Goal: Complete application form

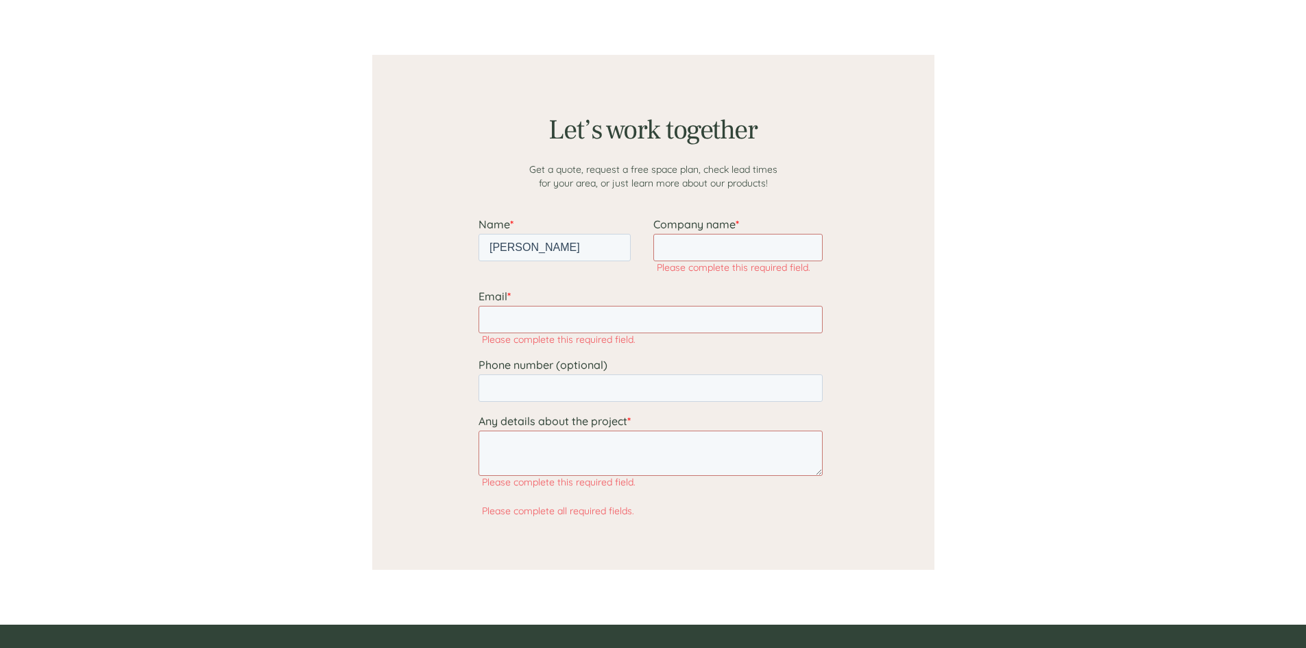
type input "[PERSON_NAME]"
click at [704, 245] on input "Company name *" at bounding box center [737, 247] width 169 height 27
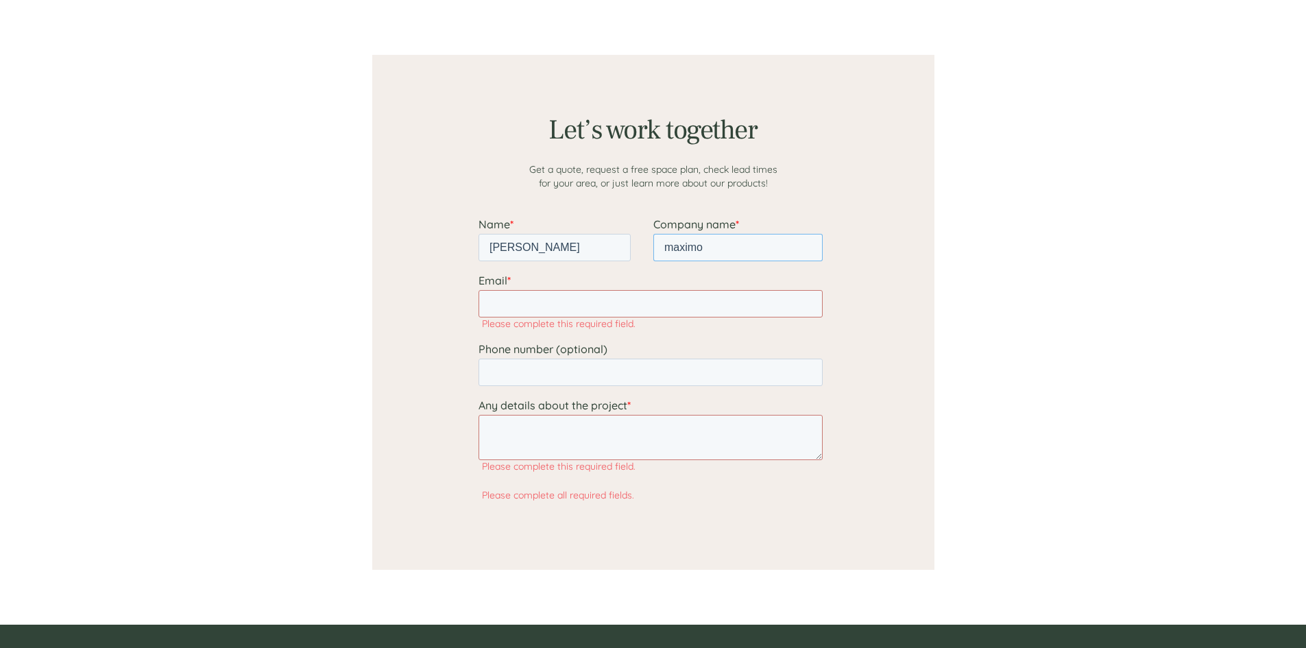
type input "maximo"
click at [631, 304] on input "Email *" at bounding box center [650, 303] width 344 height 27
type input "[EMAIL_ADDRESS][DOMAIN_NAME]"
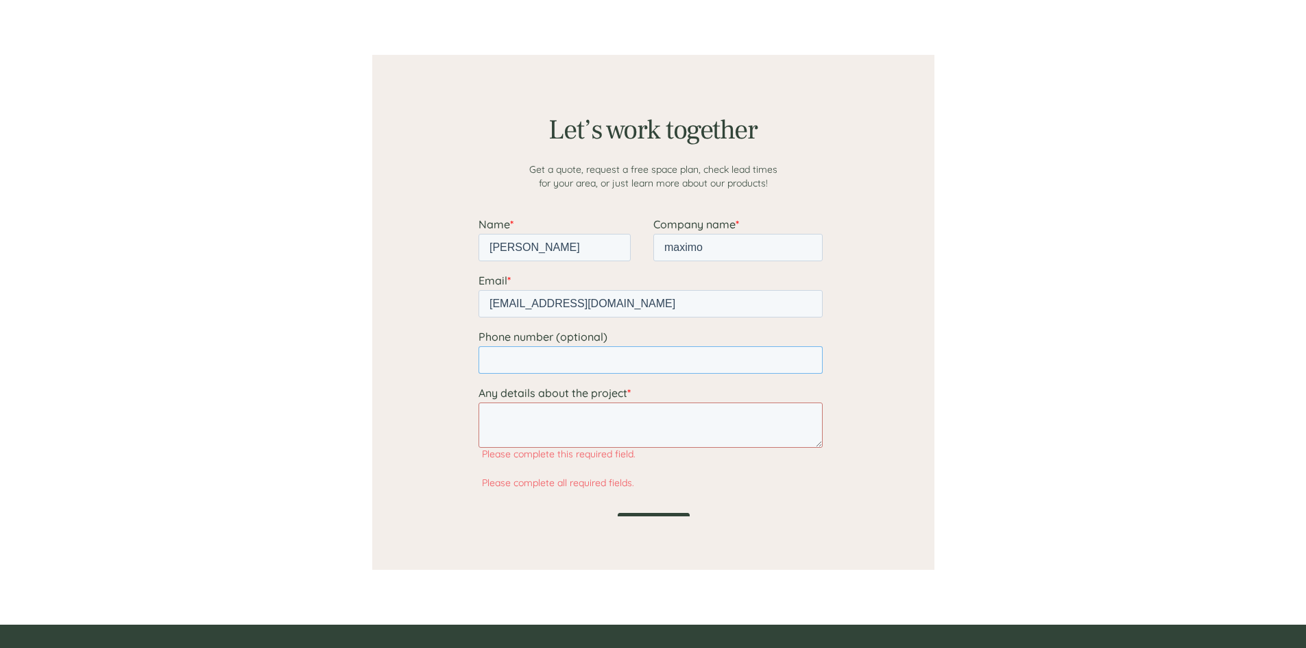
click at [562, 360] on input "Phone number (optional)" at bounding box center [650, 359] width 344 height 27
type input "17868709972"
click at [645, 437] on textarea "Any details about the project *" at bounding box center [650, 424] width 344 height 45
type textarea "m"
type textarea "no"
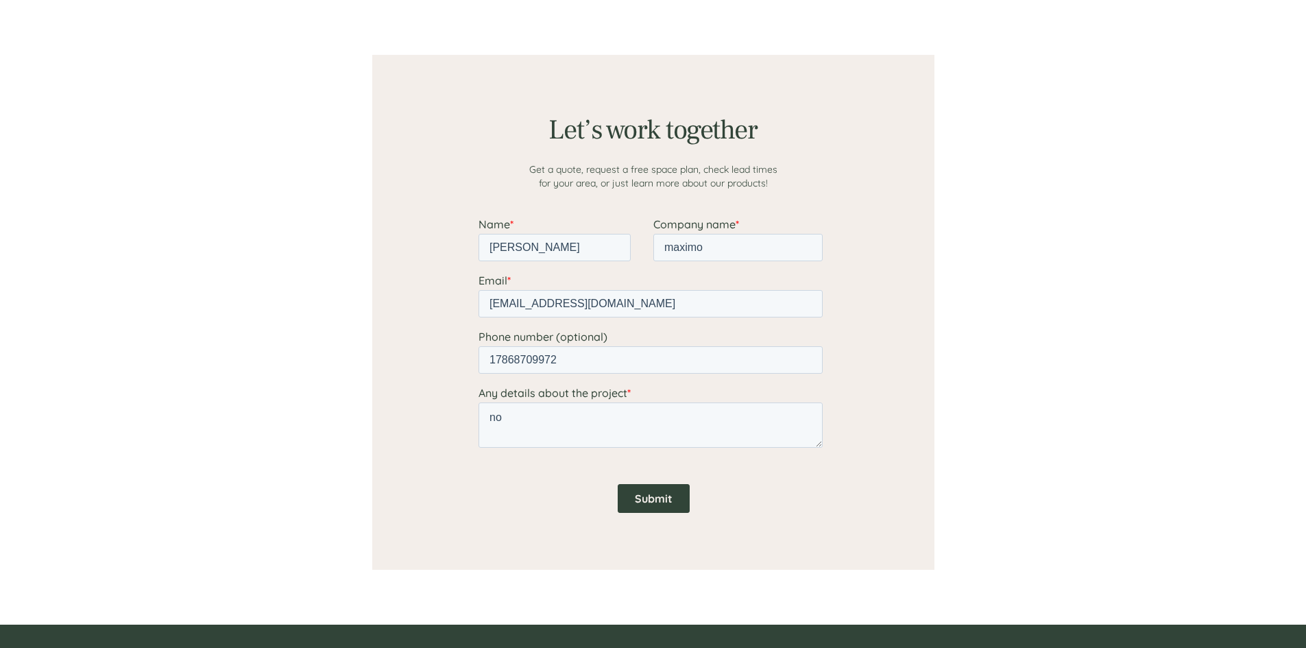
click at [645, 490] on input "Submit" at bounding box center [653, 498] width 72 height 29
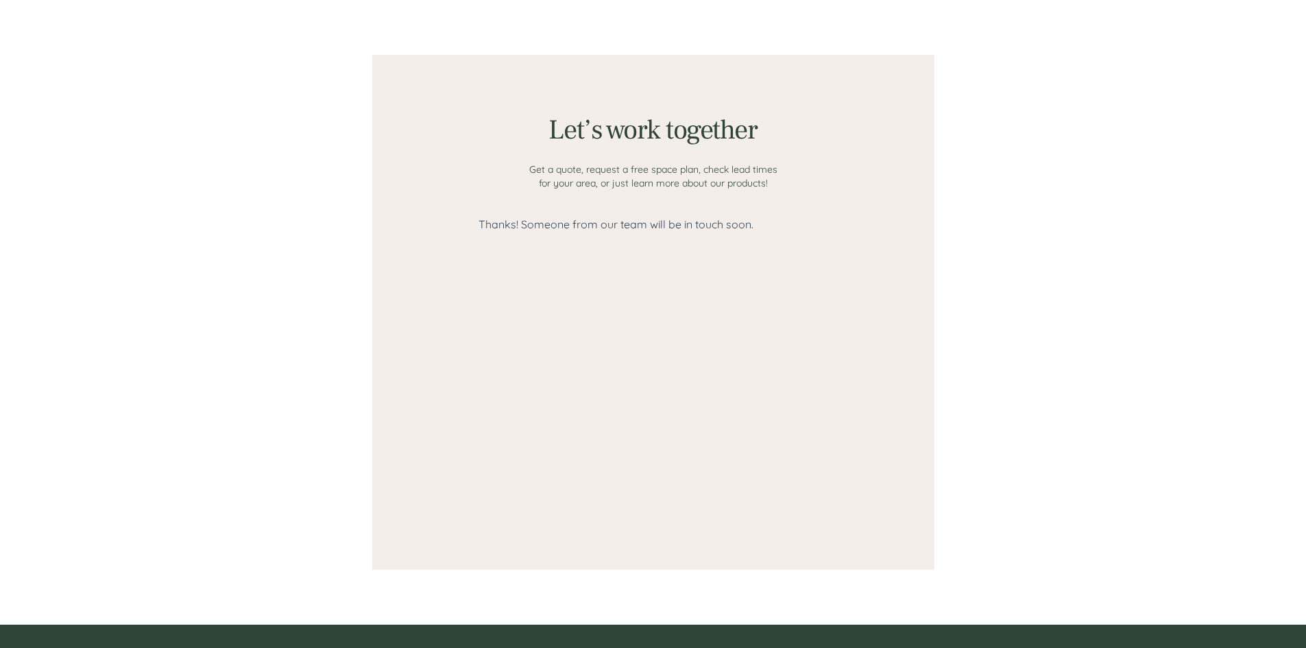
click at [1005, 461] on div at bounding box center [653, 312] width 823 height 625
